Goal: Feedback & Contribution: Submit feedback/report problem

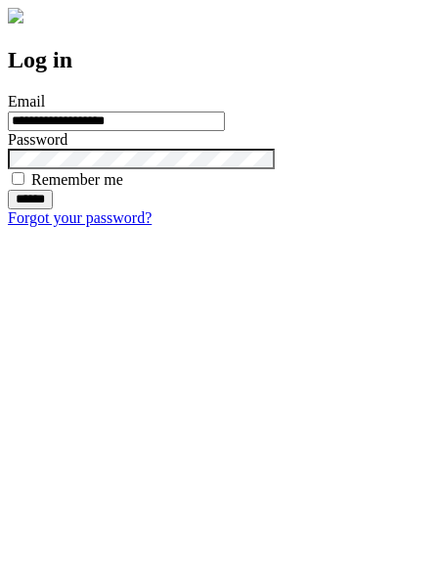
type input "**********"
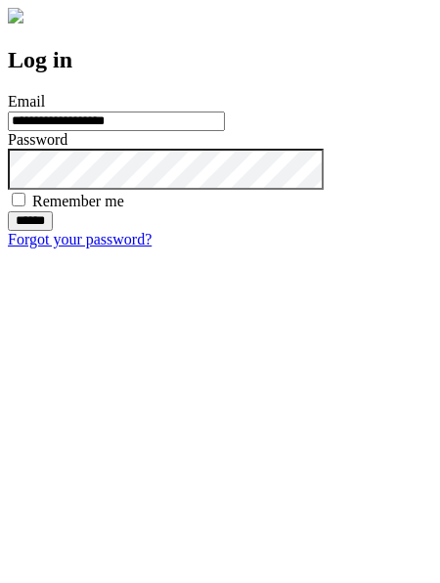
click at [53, 231] on input "******" at bounding box center [30, 221] width 45 height 20
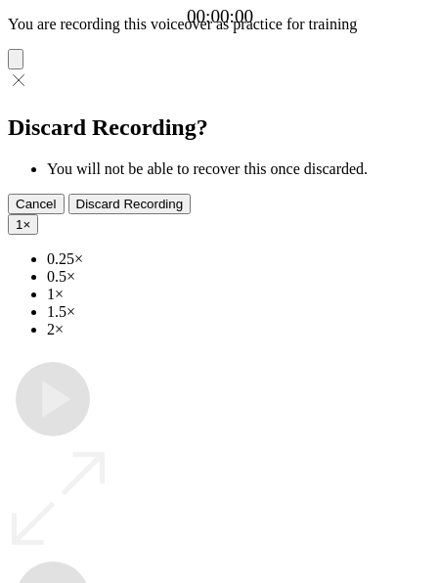
type input "**********"
